Goal: Task Accomplishment & Management: Complete application form

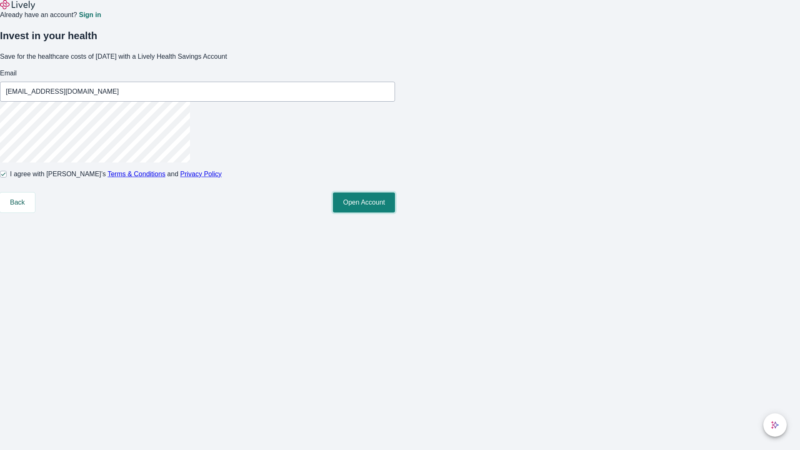
click at [395, 212] on button "Open Account" at bounding box center [364, 202] width 62 height 20
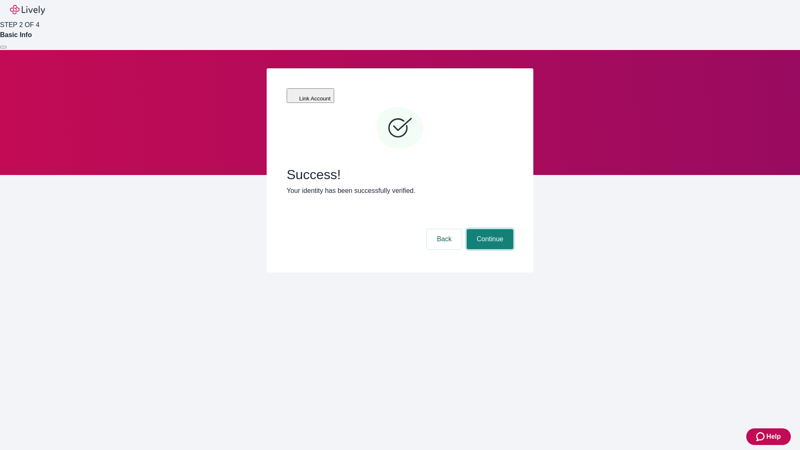
click at [489, 229] on button "Continue" at bounding box center [489, 239] width 47 height 20
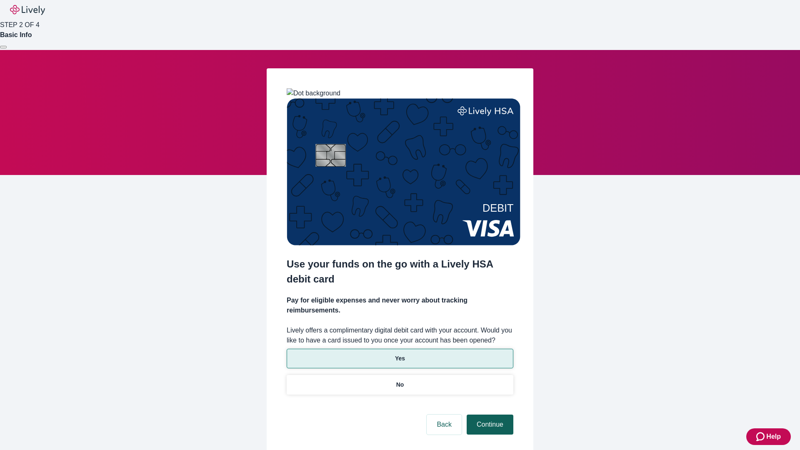
click at [399, 354] on p "Yes" at bounding box center [400, 358] width 10 height 9
click at [489, 414] on button "Continue" at bounding box center [489, 424] width 47 height 20
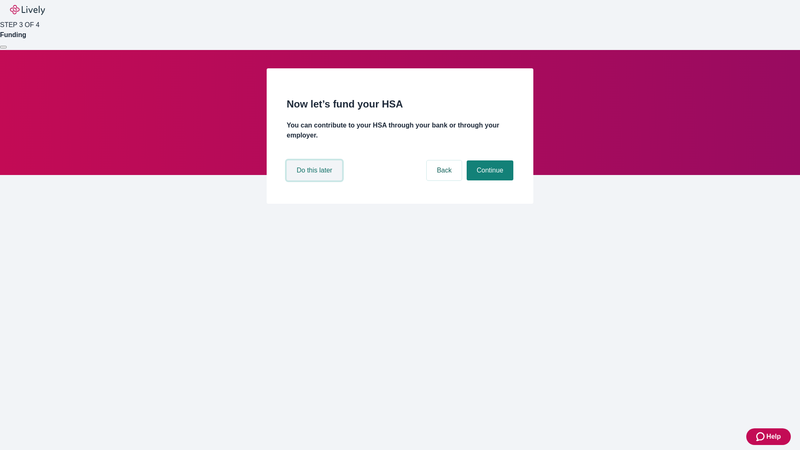
click at [315, 180] on button "Do this later" at bounding box center [314, 170] width 55 height 20
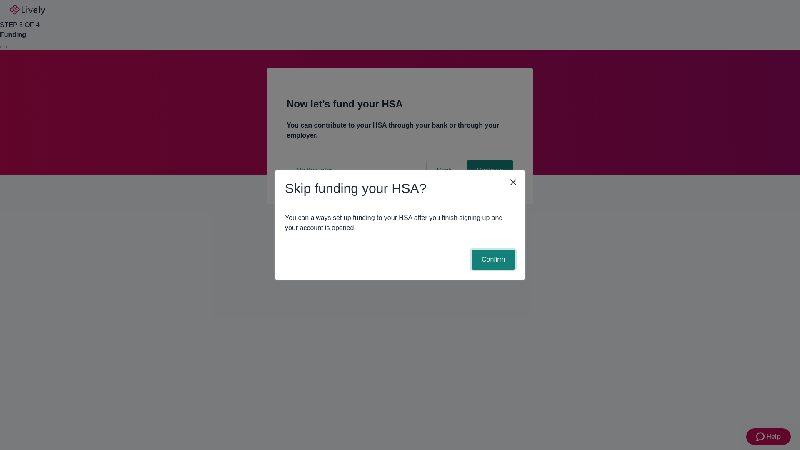
click at [492, 259] on button "Confirm" at bounding box center [492, 259] width 43 height 20
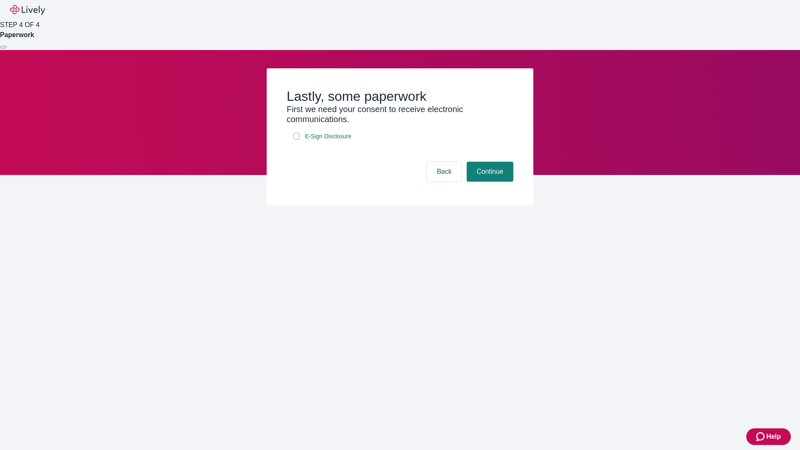
click at [297, 140] on input "E-Sign Disclosure" at bounding box center [296, 136] width 7 height 7
checkbox input "true"
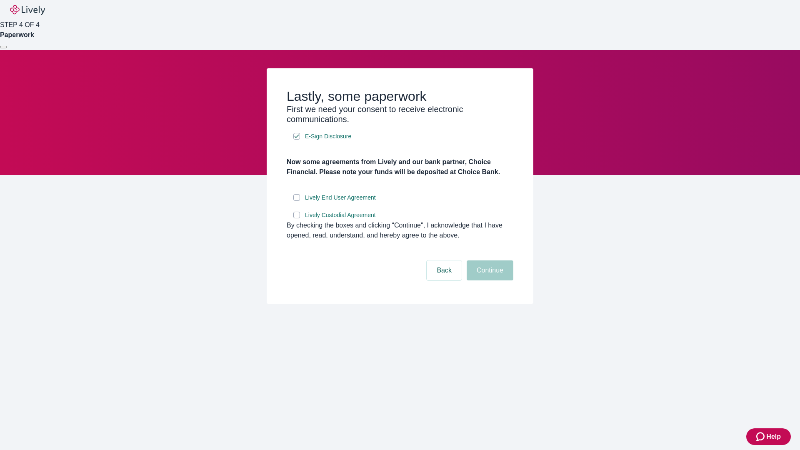
click at [297, 201] on input "Lively End User Agreement" at bounding box center [296, 197] width 7 height 7
checkbox input "true"
click at [297, 218] on input "Lively Custodial Agreement" at bounding box center [296, 215] width 7 height 7
checkbox input "true"
click at [489, 280] on button "Continue" at bounding box center [489, 270] width 47 height 20
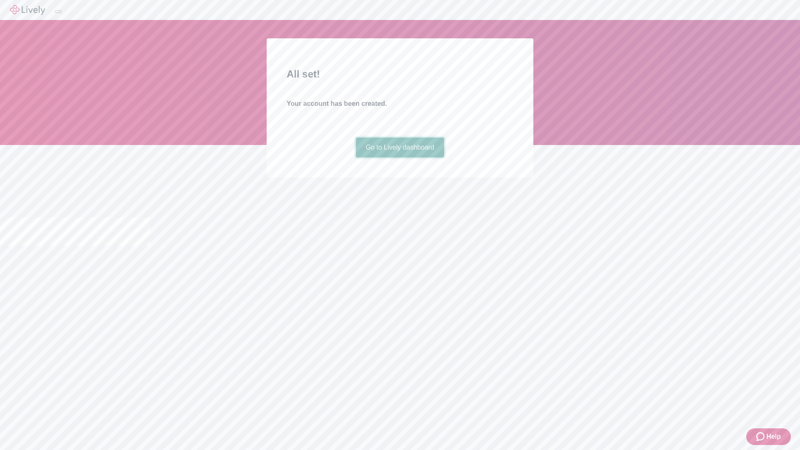
click at [399, 157] on link "Go to Lively dashboard" at bounding box center [400, 147] width 89 height 20
